Goal: Task Accomplishment & Management: Use online tool/utility

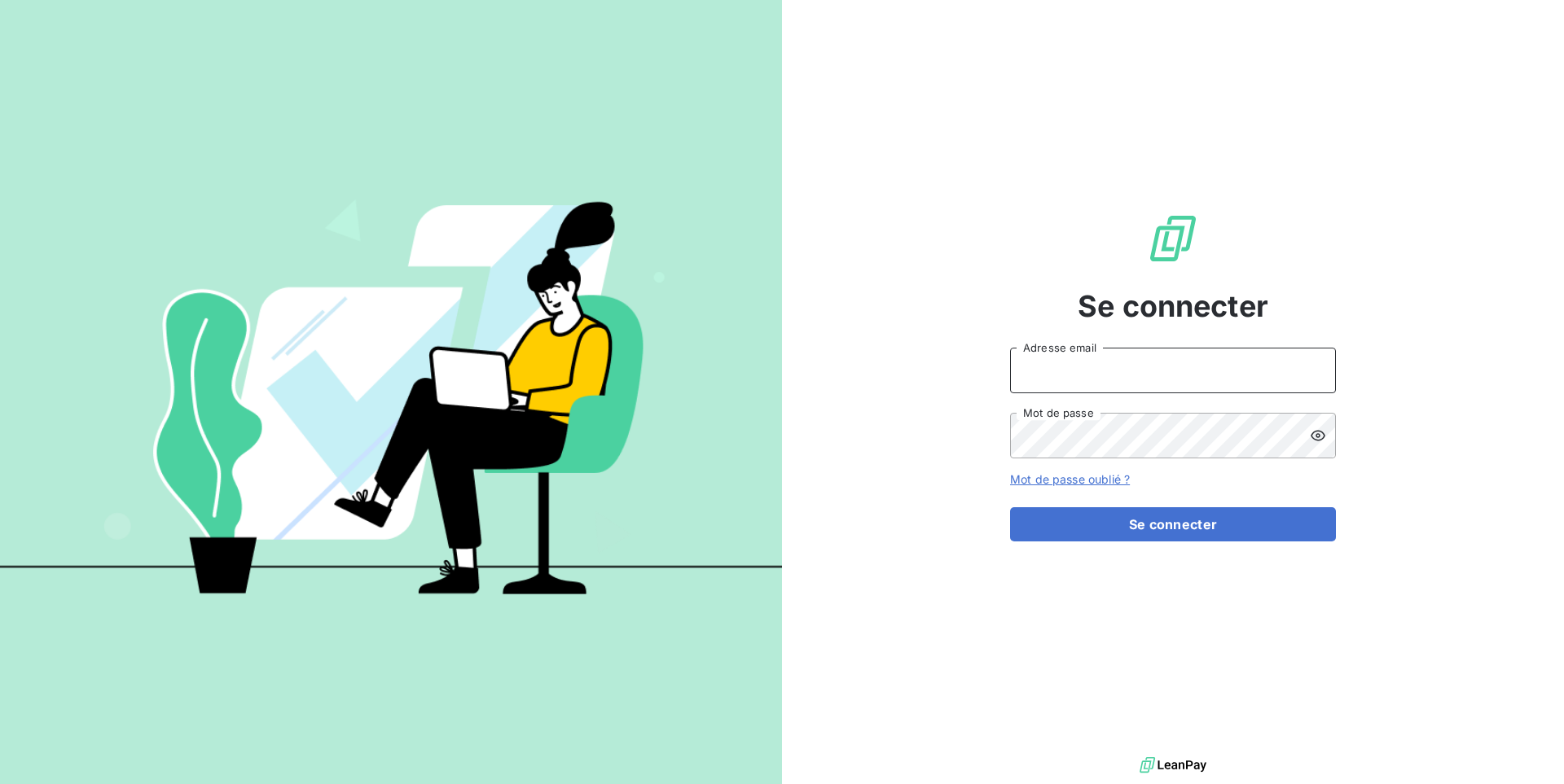
click at [1100, 375] on input "Adresse email" at bounding box center [1172, 370] width 326 height 46
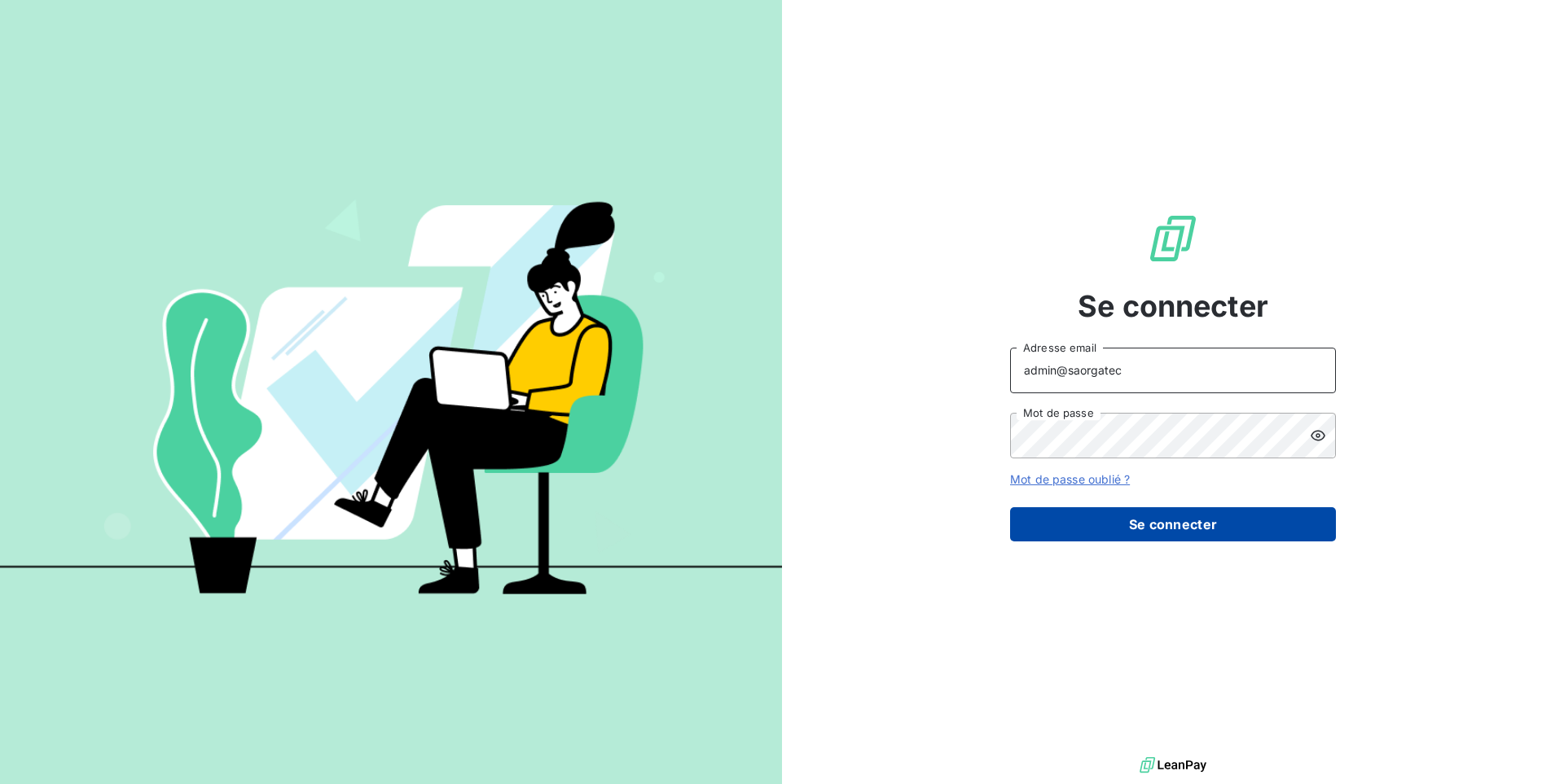
type input "admin@saorgatec"
click at [1135, 517] on button "Se connecter" at bounding box center [1172, 524] width 326 height 34
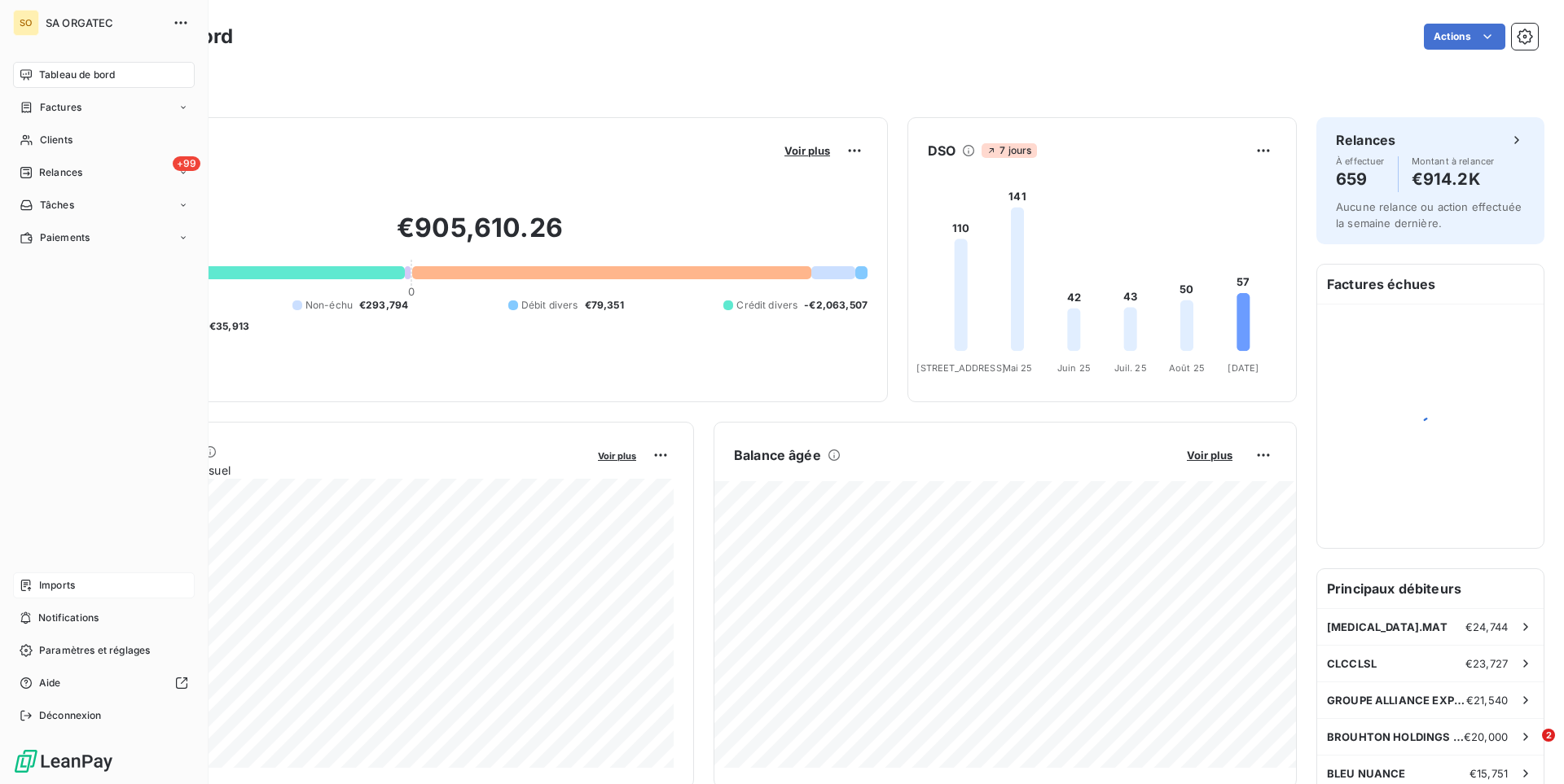
click at [92, 587] on div "Imports" at bounding box center [104, 585] width 181 height 26
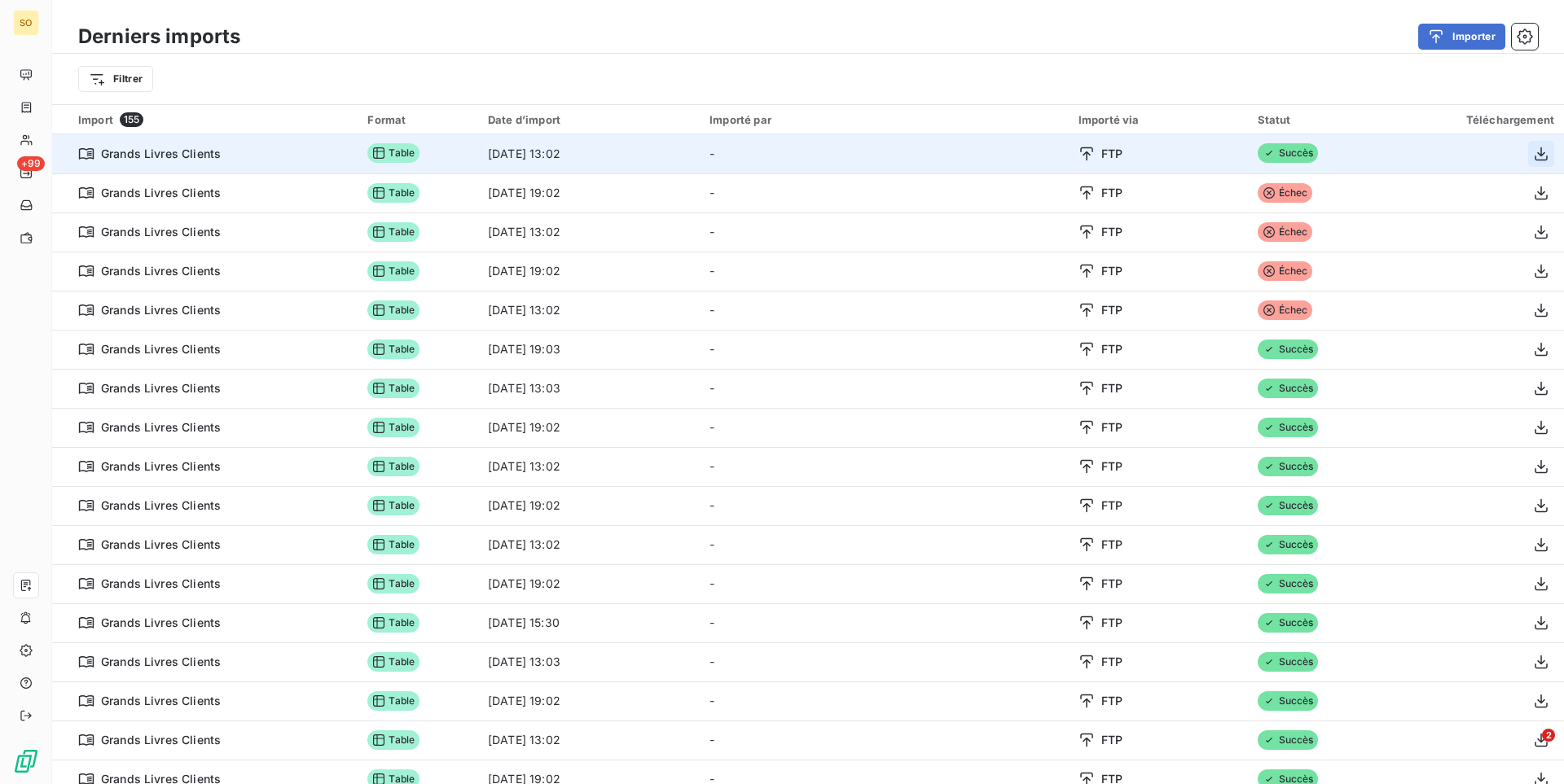
click at [1544, 155] on icon "button" at bounding box center [1541, 154] width 16 height 16
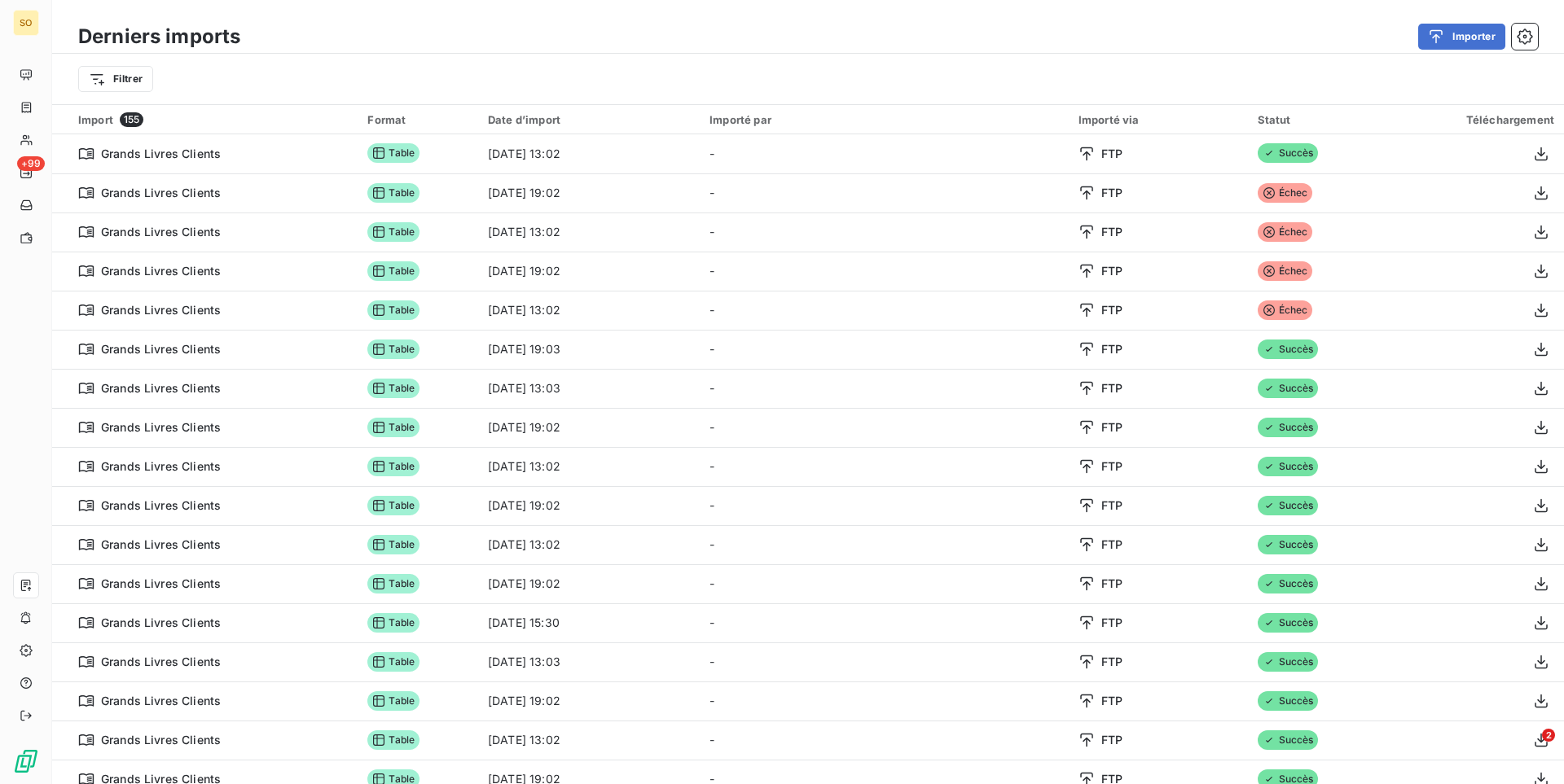
click at [884, 66] on div "Filtrer" at bounding box center [808, 79] width 1459 height 31
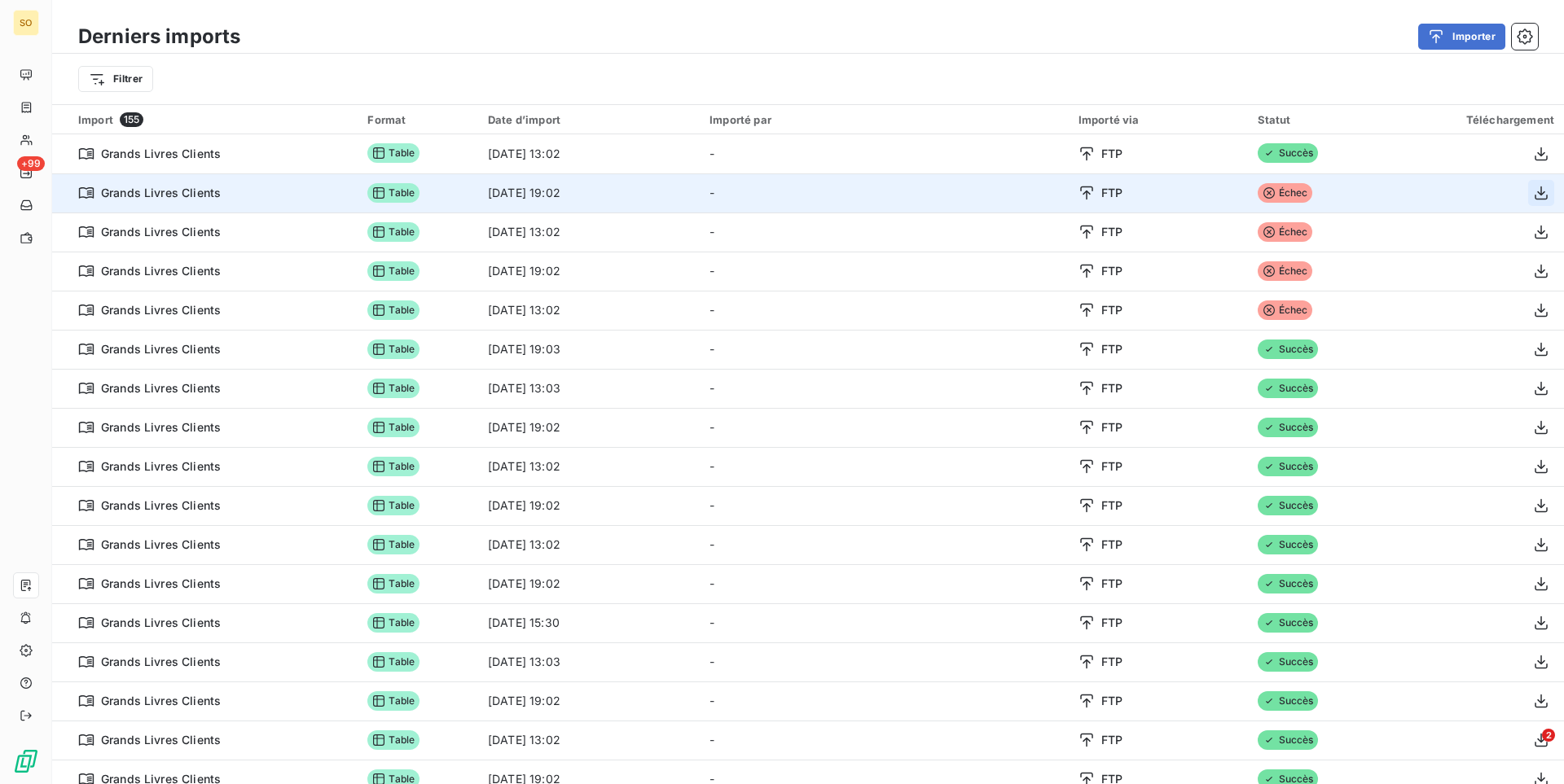
click at [1542, 189] on icon "button" at bounding box center [1541, 193] width 16 height 16
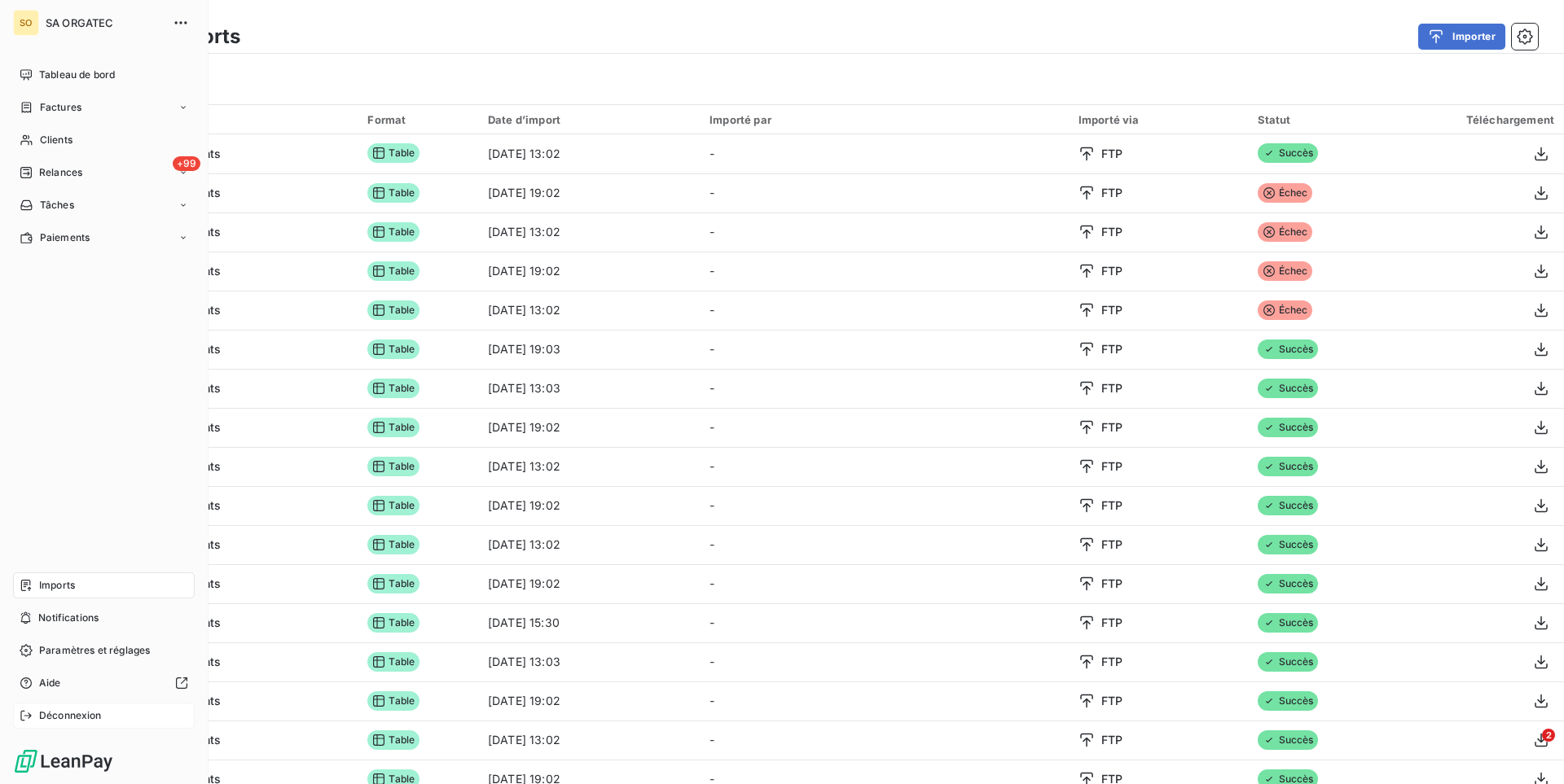
click at [102, 715] on div "Déconnexion" at bounding box center [104, 715] width 181 height 26
